Goal: Task Accomplishment & Management: Complete application form

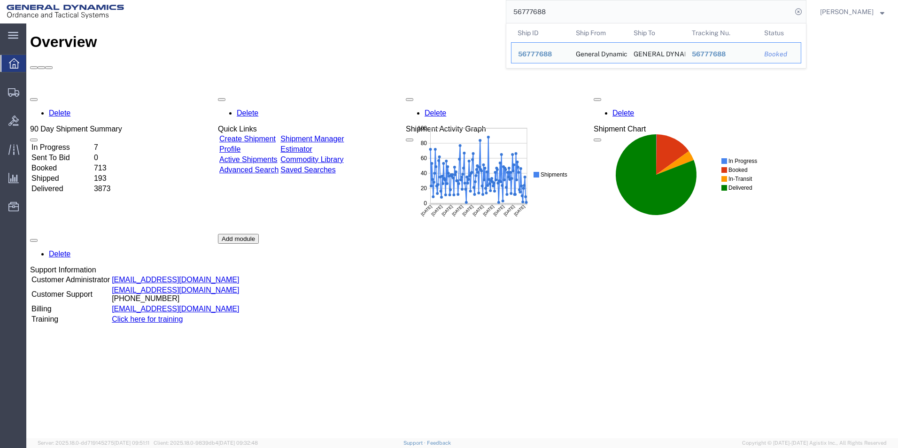
drag, startPoint x: 596, startPoint y: 16, endPoint x: 507, endPoint y: 23, distance: 89.0
click at [507, 23] on div "56777688 Ship ID Ship From Ship To Tracking Nu. Status Ship ID 56777688 Ship Fr…" at bounding box center [469, 11] width 676 height 23
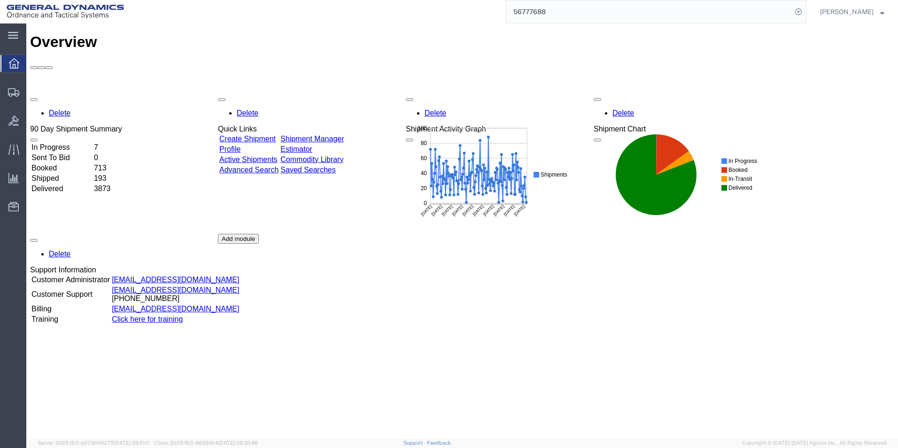
paste input "600626"
type input "56600626"
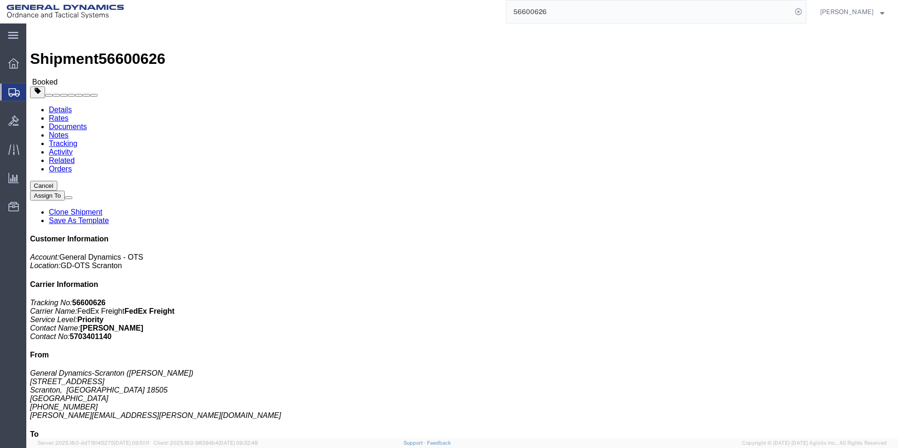
click link "Clone Shipment"
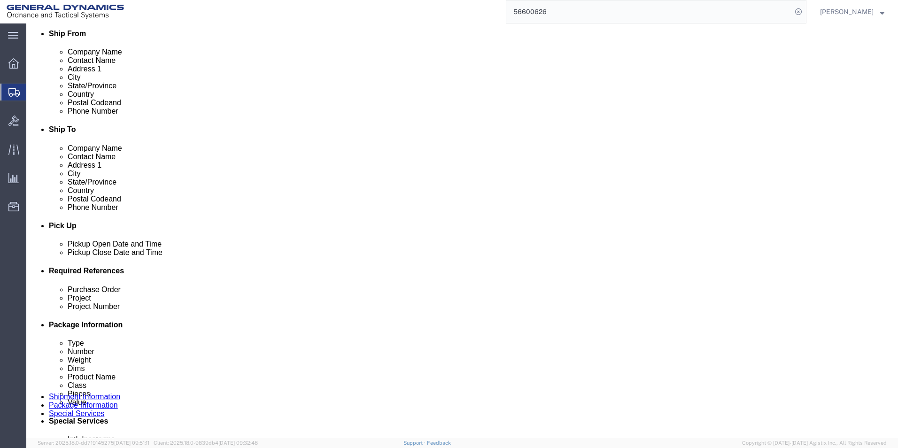
scroll to position [235, 0]
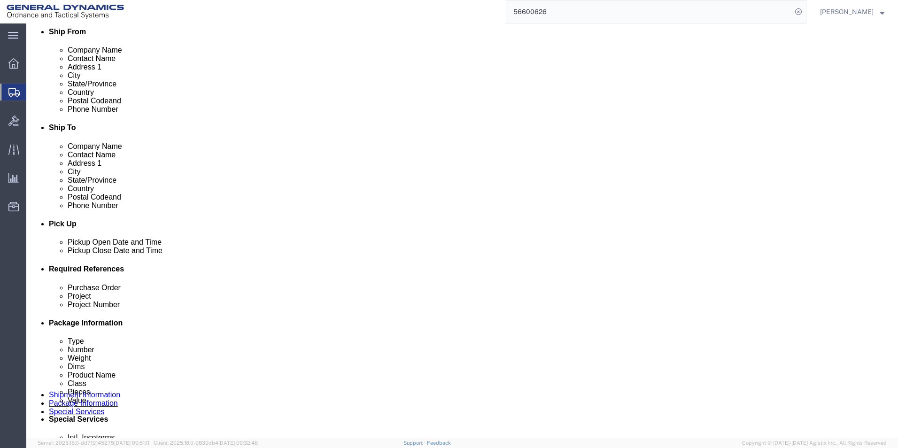
click icon
click div "[DATE] 4:50 PM"
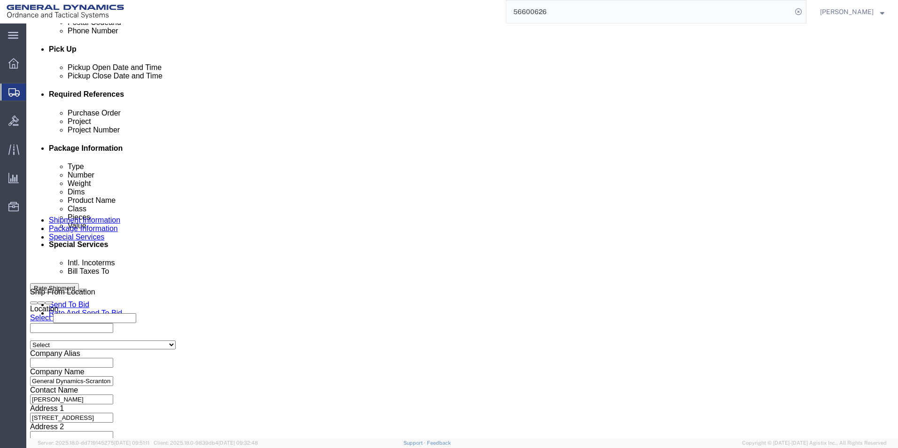
drag, startPoint x: 57, startPoint y: 250, endPoint x: 65, endPoint y: 250, distance: 8.0
click input "1:50 PM"
type input "11:00 AM"
click button "Apply"
click button "Continue"
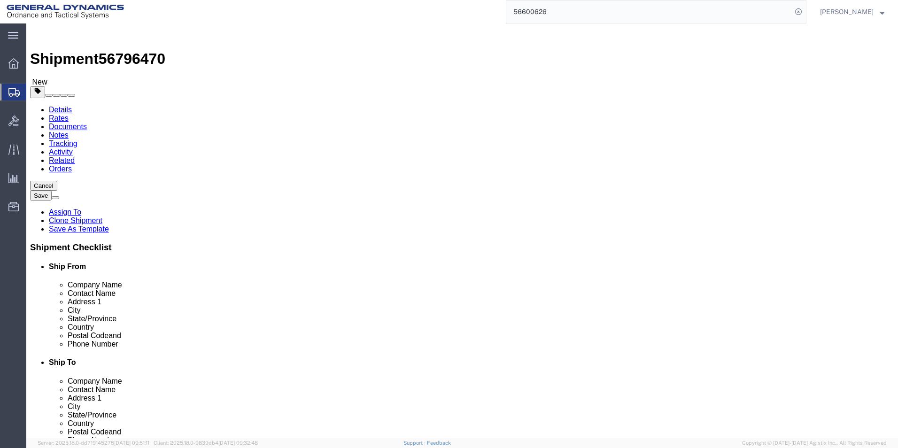
click button "Continue"
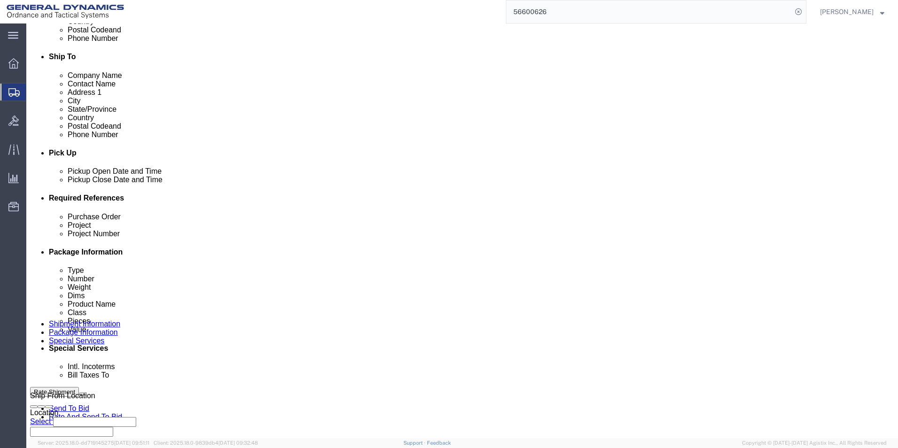
scroll to position [329, 0]
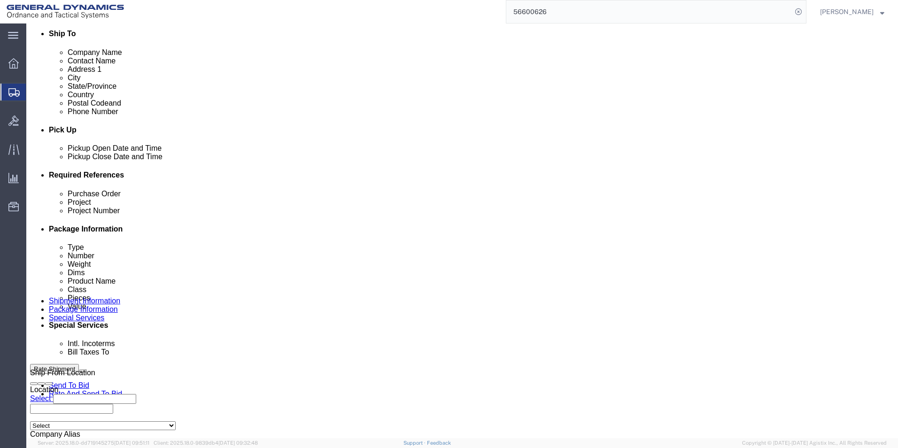
click select "Select Recipient Account Sender/Shipper Third Party Account"
select select "SHIP"
click select "Select Recipient Account Sender/Shipper Third Party Account"
click div "Billing Location Select Select My Profile Location GD-OTS [GEOGRAPHIC_DATA] (Co…"
click button "Rate Shipment"
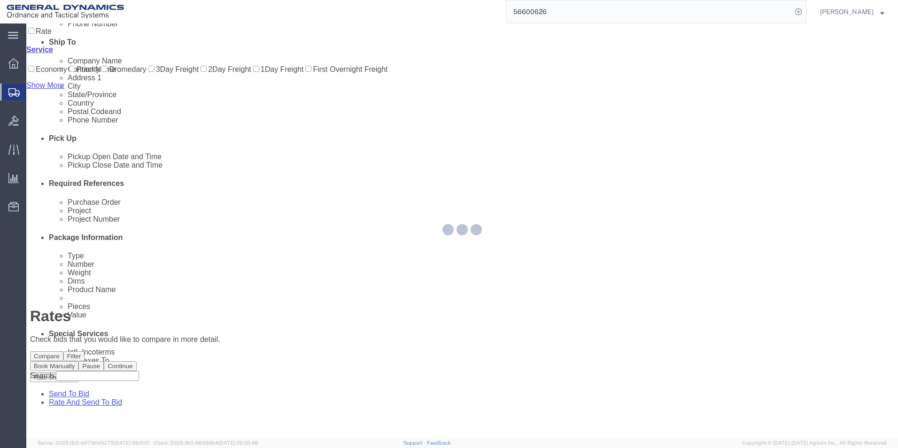
scroll to position [0, 0]
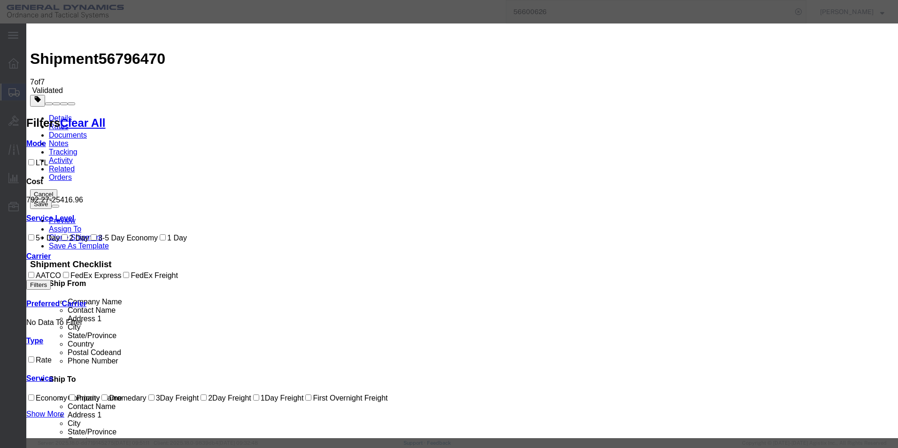
select select "79"
select select "1341"
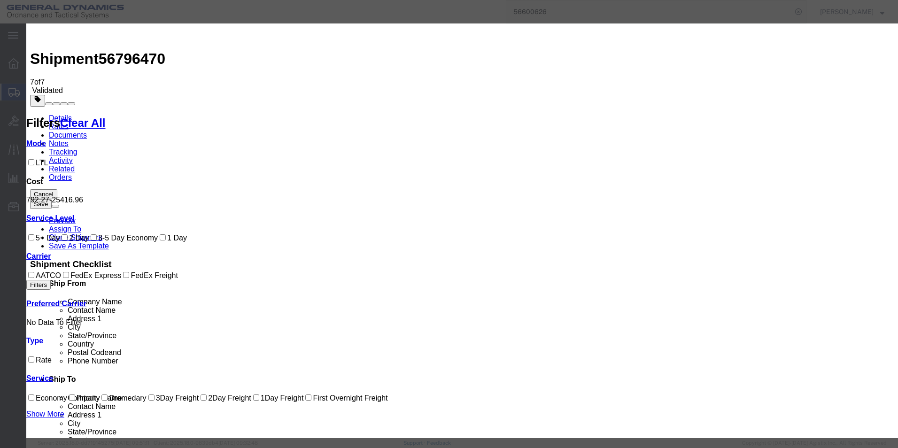
type input "56796470"
type input "[PERSON_NAME]"
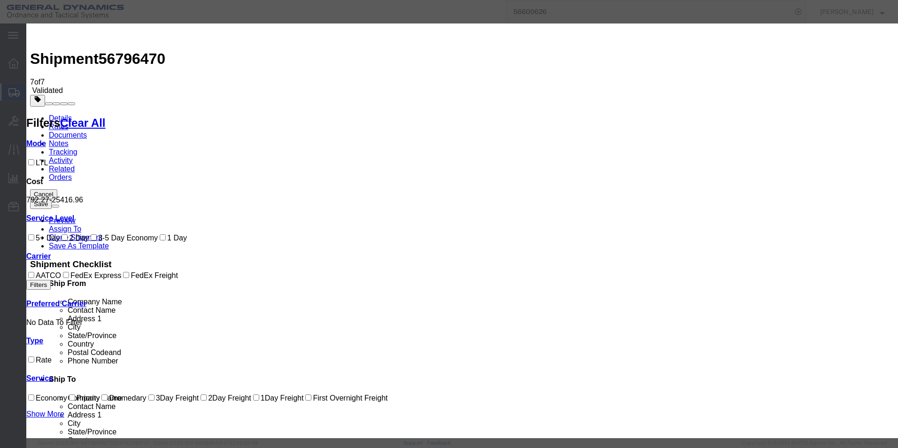
type input "5703401140"
